Goal: Transaction & Acquisition: Purchase product/service

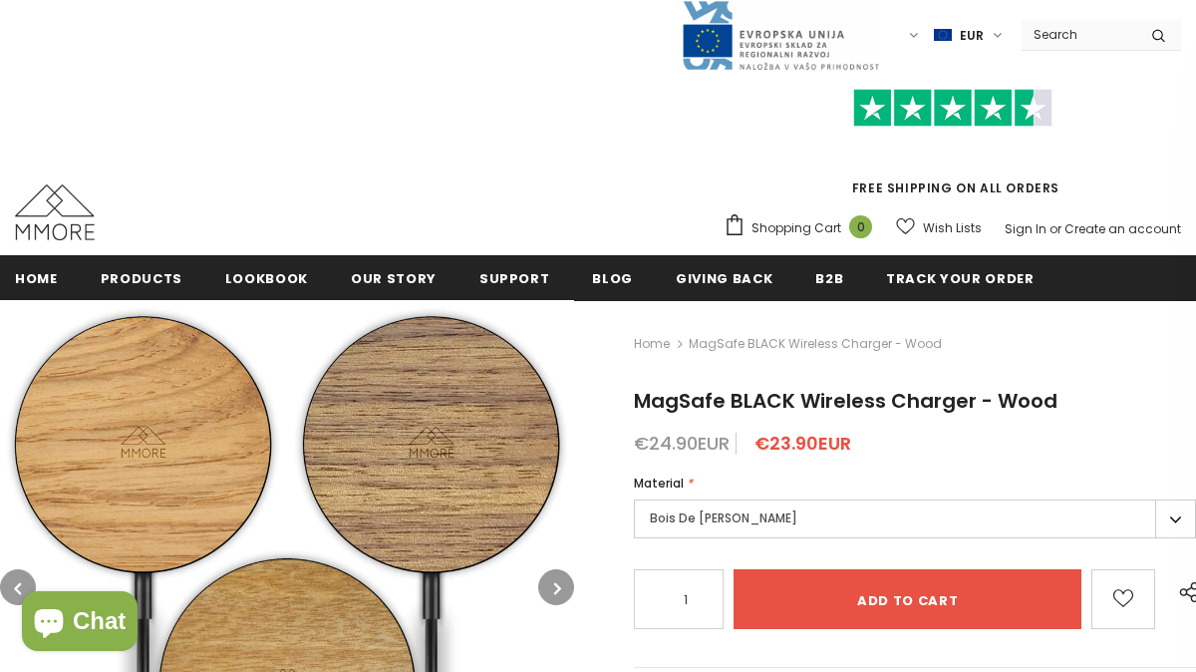
type input "0"
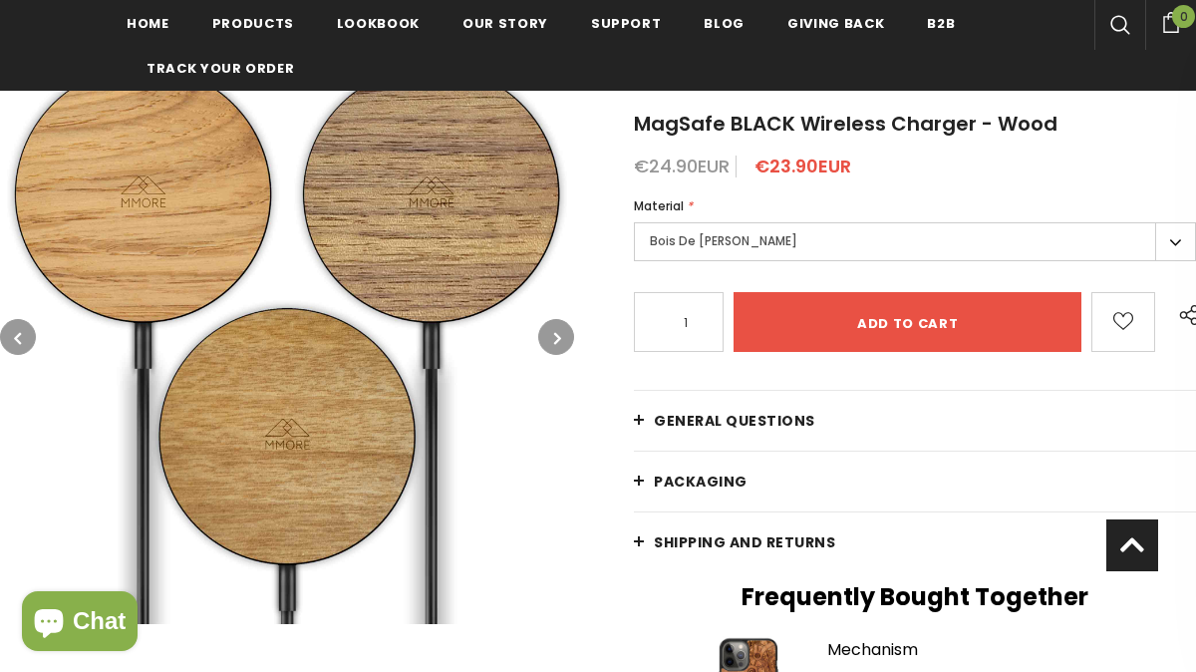
scroll to position [295, 0]
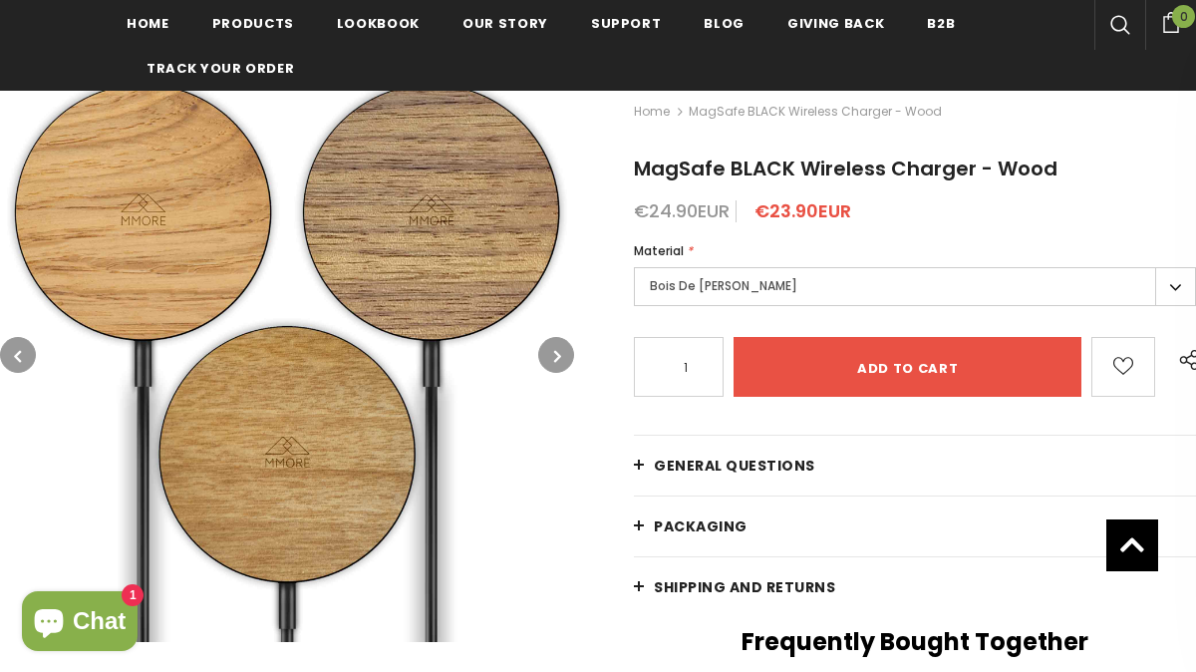
click at [556, 358] on icon "button" at bounding box center [557, 356] width 7 height 20
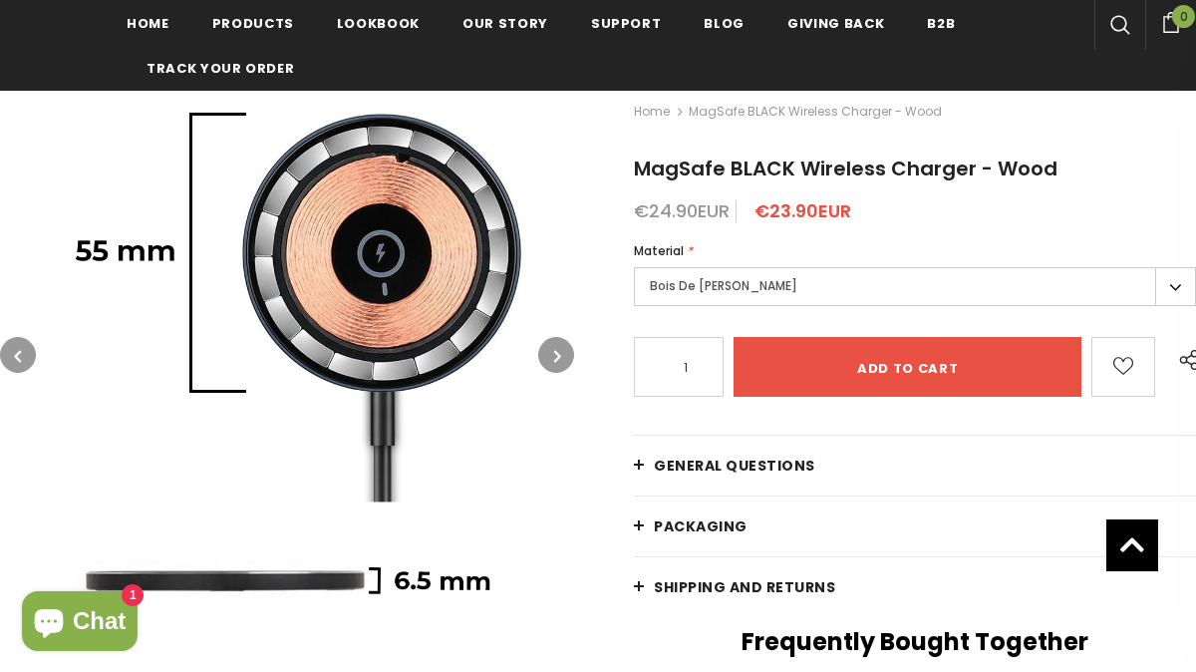
click at [556, 358] on icon "button" at bounding box center [557, 356] width 7 height 20
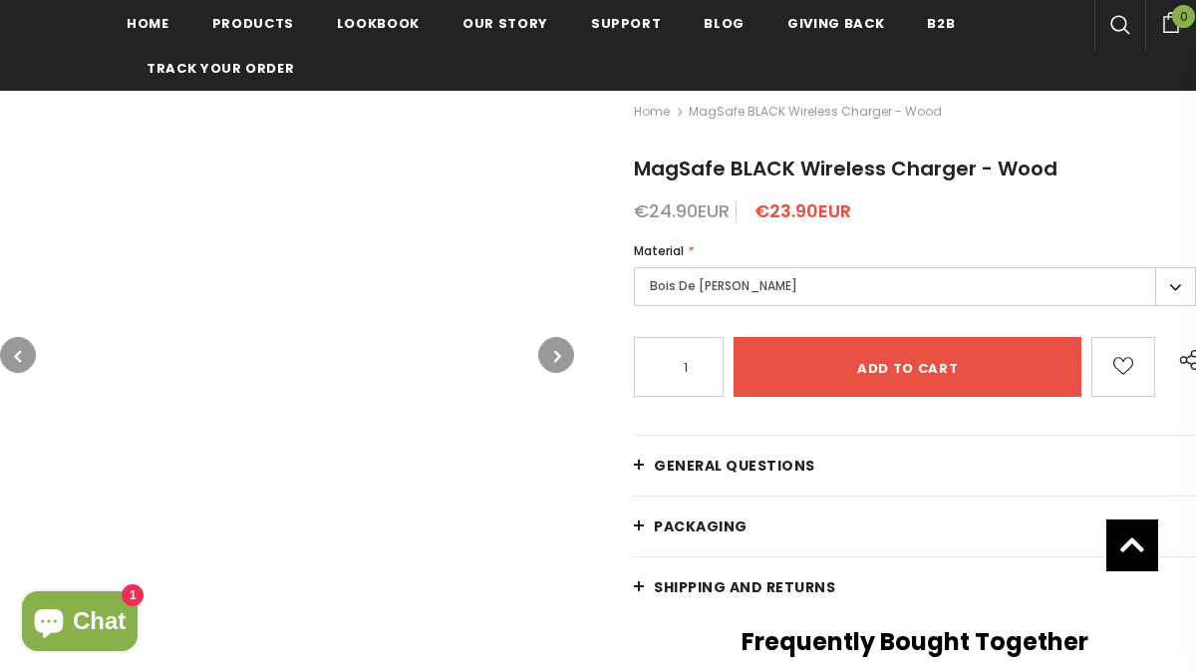
click at [554, 366] on button "button" at bounding box center [556, 355] width 36 height 36
click at [33, 355] on button "button" at bounding box center [18, 355] width 36 height 36
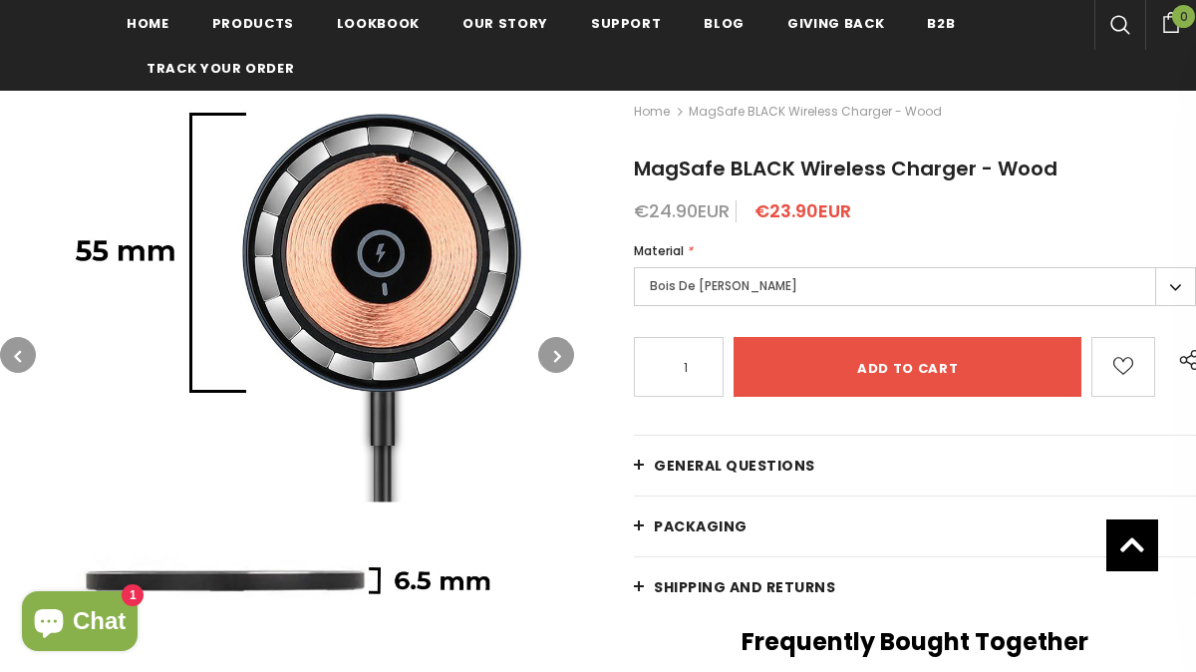
click at [33, 355] on button "button" at bounding box center [18, 355] width 36 height 36
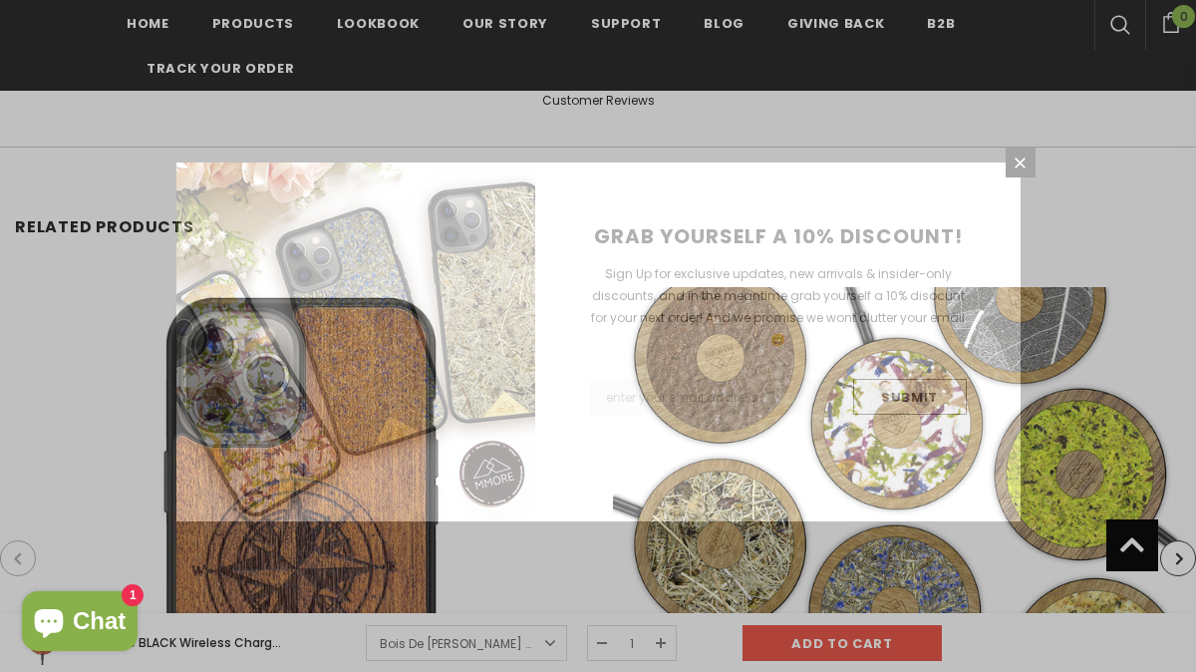
scroll to position [3601, 0]
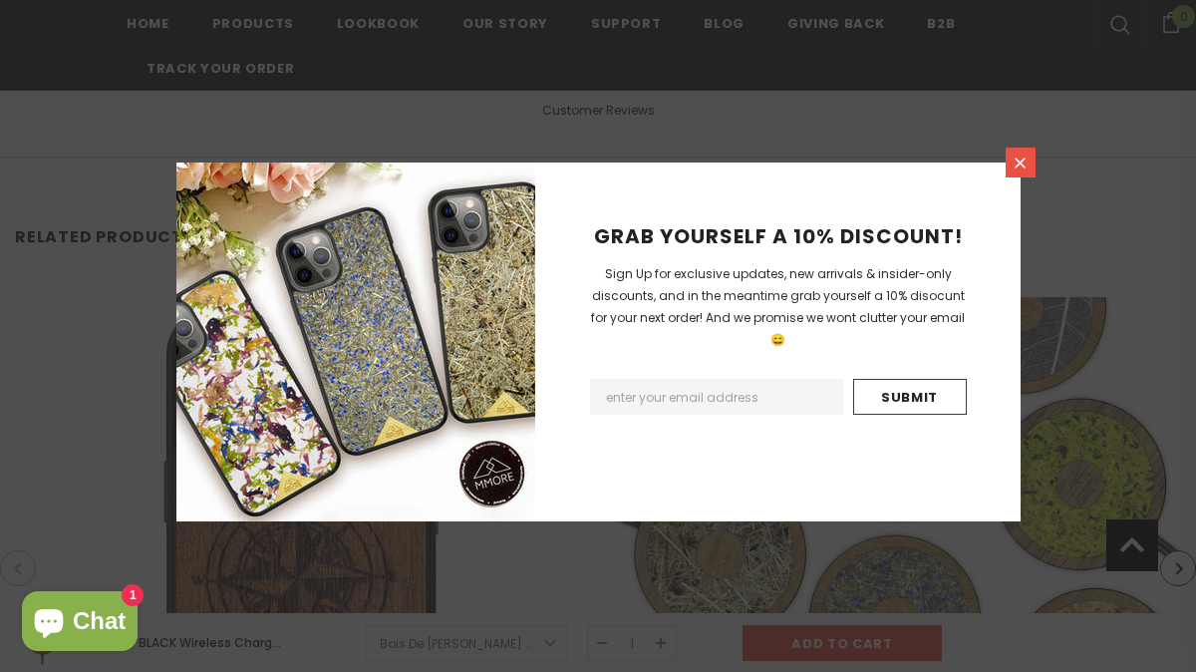
click at [1019, 171] on link at bounding box center [1021, 163] width 30 height 30
